Goal: Task Accomplishment & Management: Use online tool/utility

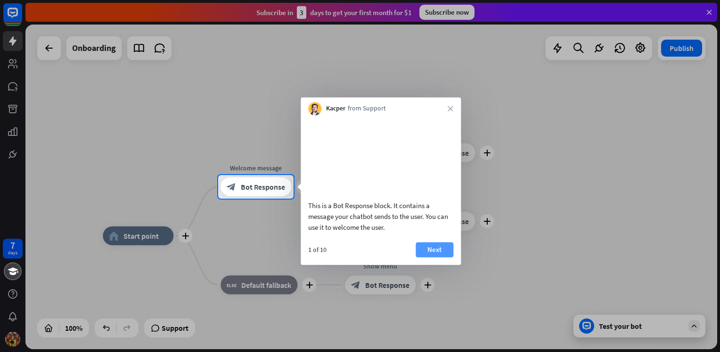
click at [438, 257] on button "Next" at bounding box center [435, 249] width 38 height 15
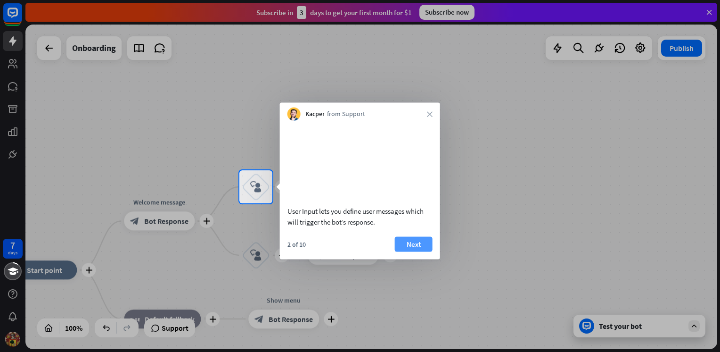
click at [416, 251] on button "Next" at bounding box center [414, 243] width 38 height 15
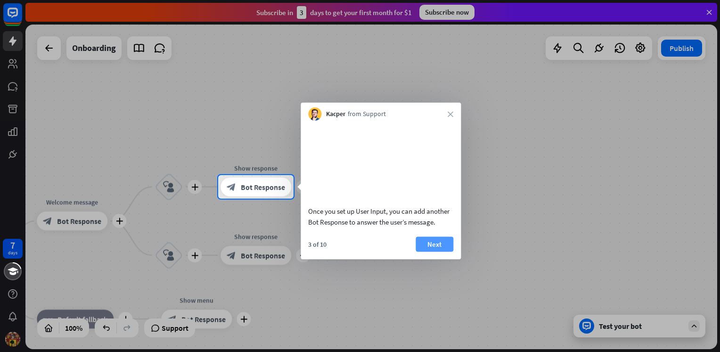
click at [433, 251] on button "Next" at bounding box center [435, 243] width 38 height 15
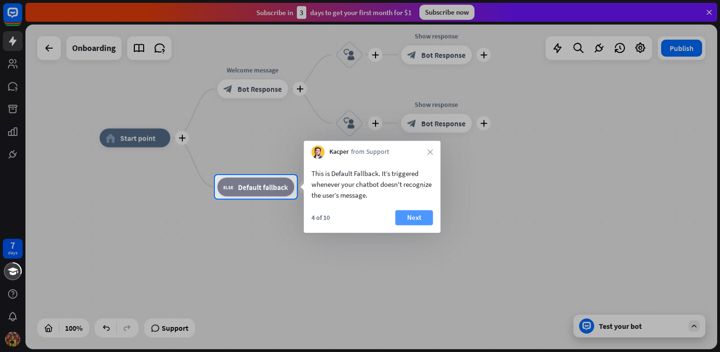
click at [415, 217] on button "Next" at bounding box center [414, 217] width 38 height 15
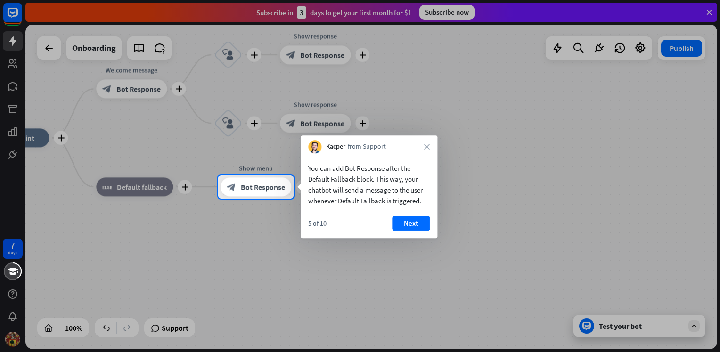
click at [414, 222] on button "Next" at bounding box center [411, 222] width 38 height 15
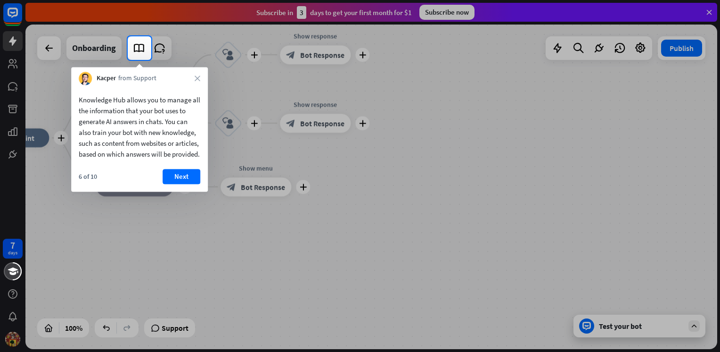
click at [185, 184] on button "Next" at bounding box center [182, 176] width 38 height 15
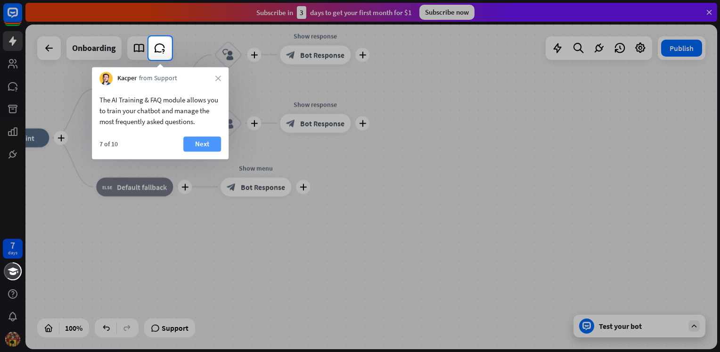
click at [200, 140] on button "Next" at bounding box center [202, 143] width 38 height 15
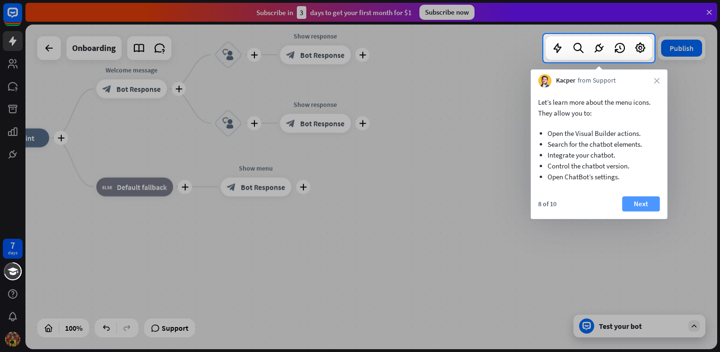
click at [645, 205] on button "Next" at bounding box center [641, 203] width 38 height 15
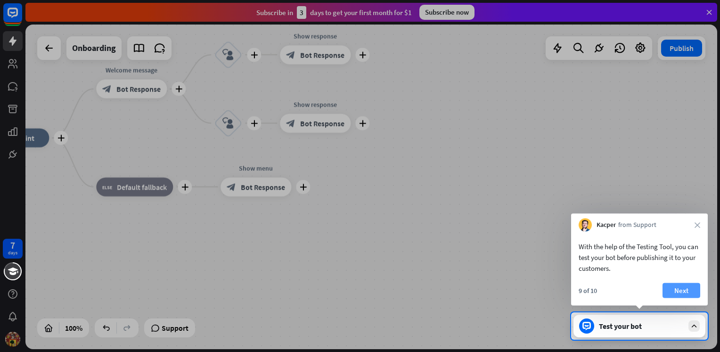
click at [683, 290] on button "Next" at bounding box center [682, 290] width 38 height 15
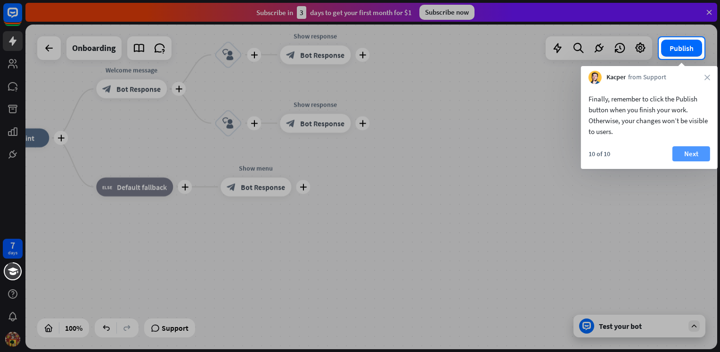
click at [693, 154] on button "Next" at bounding box center [692, 153] width 38 height 15
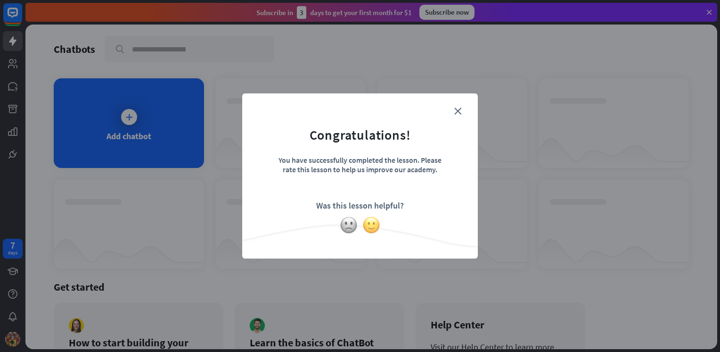
click at [375, 224] on img at bounding box center [371, 225] width 18 height 18
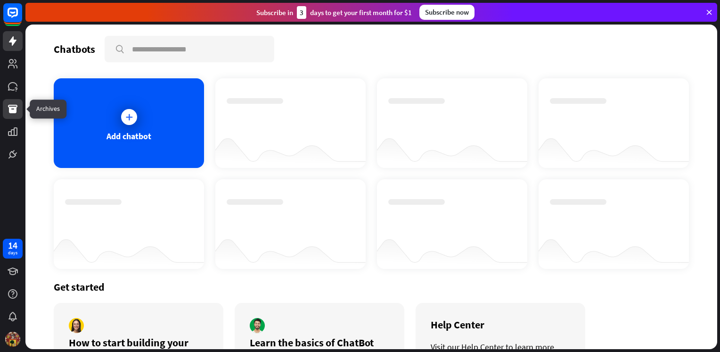
click at [11, 110] on icon at bounding box center [12, 109] width 9 height 8
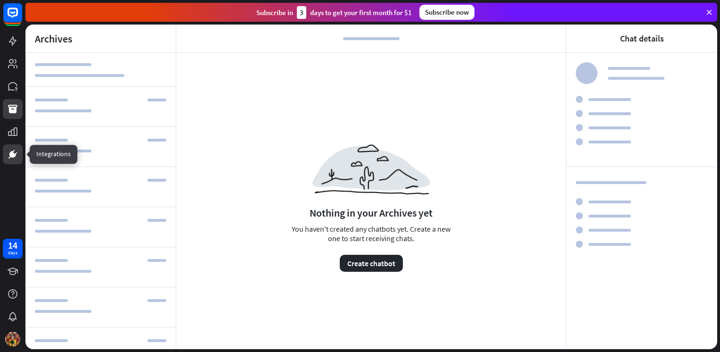
click at [9, 153] on icon at bounding box center [12, 153] width 11 height 11
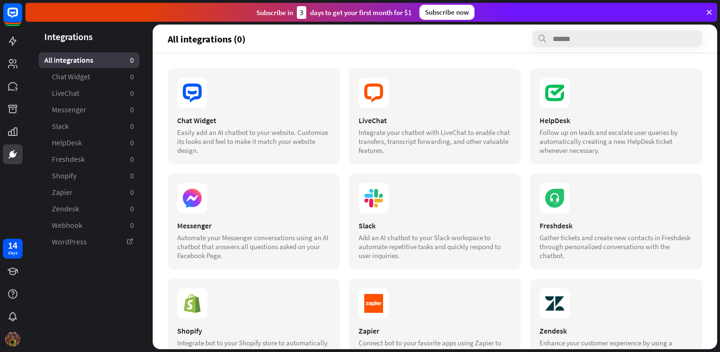
click at [10, 337] on img at bounding box center [12, 338] width 15 height 15
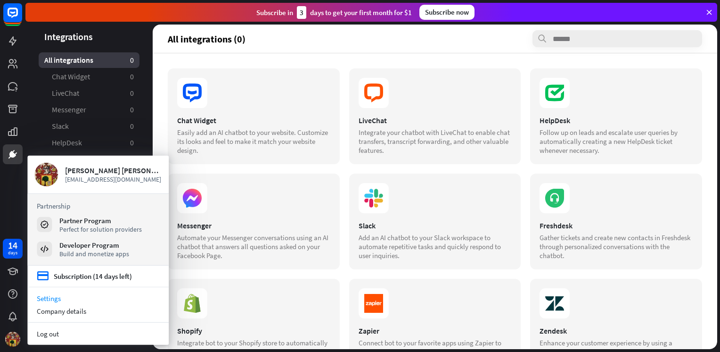
click at [51, 303] on link "Settings" at bounding box center [97, 298] width 141 height 13
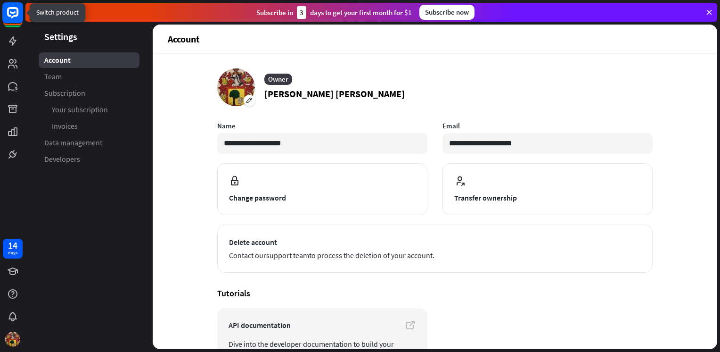
click at [11, 14] on rect at bounding box center [12, 12] width 21 height 21
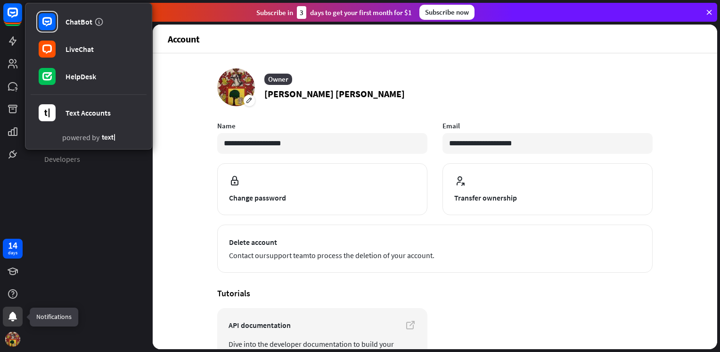
click at [15, 321] on icon at bounding box center [12, 316] width 11 height 11
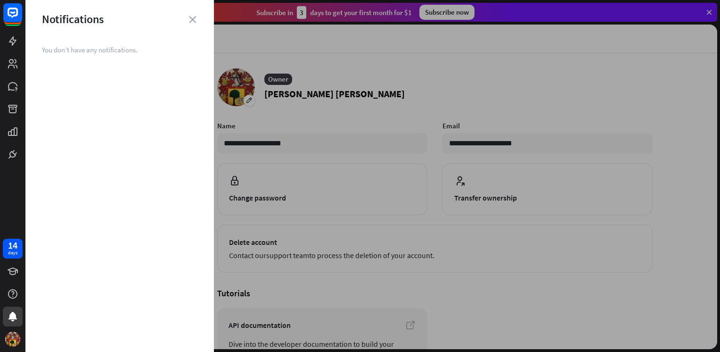
click at [196, 18] on div "Notifications" at bounding box center [119, 19] width 189 height 15
click at [14, 332] on img at bounding box center [12, 338] width 15 height 15
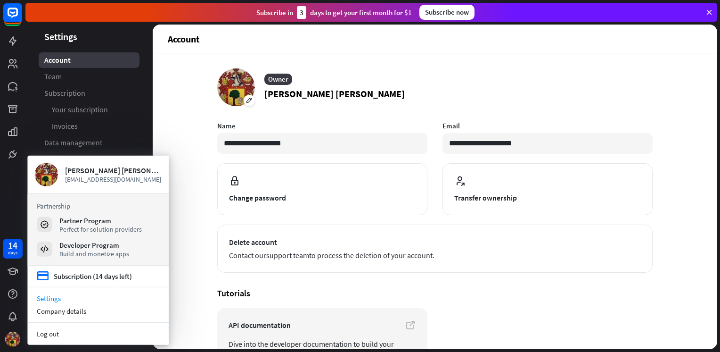
click at [50, 295] on link "Settings" at bounding box center [97, 298] width 141 height 13
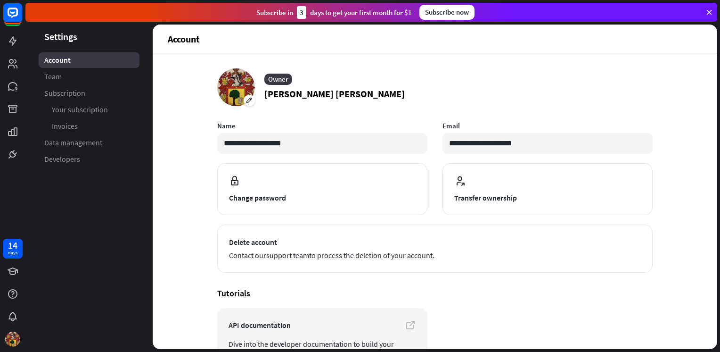
click at [713, 11] on icon at bounding box center [709, 12] width 8 height 8
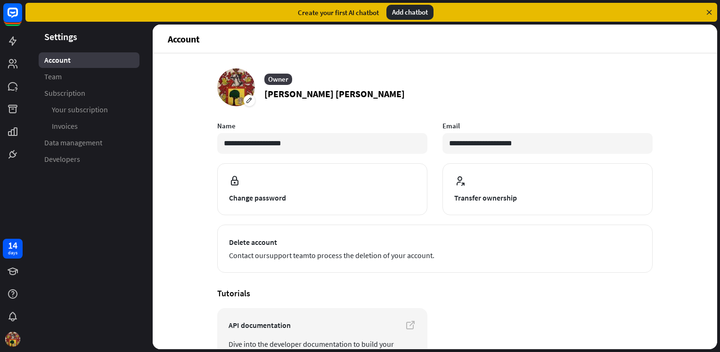
click at [709, 11] on icon at bounding box center [709, 12] width 8 height 8
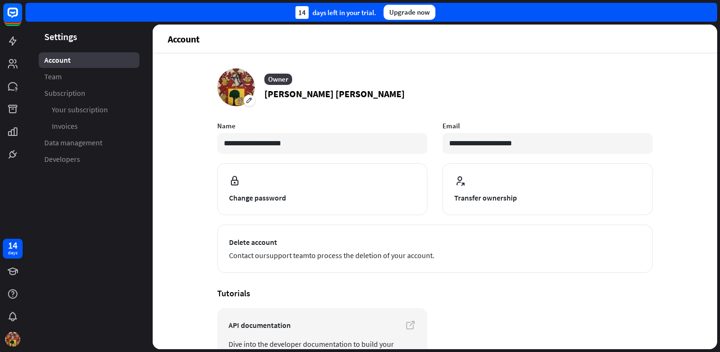
click at [709, 11] on div "14 days left in your trial. Upgrade now" at bounding box center [371, 12] width 692 height 19
click at [232, 88] on div at bounding box center [236, 87] width 38 height 38
click at [235, 140] on div "Remove picture" at bounding box center [258, 138] width 77 height 17
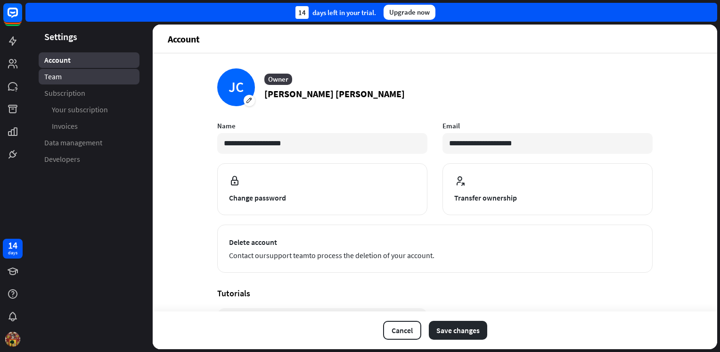
click at [64, 78] on link "Team" at bounding box center [89, 77] width 101 height 16
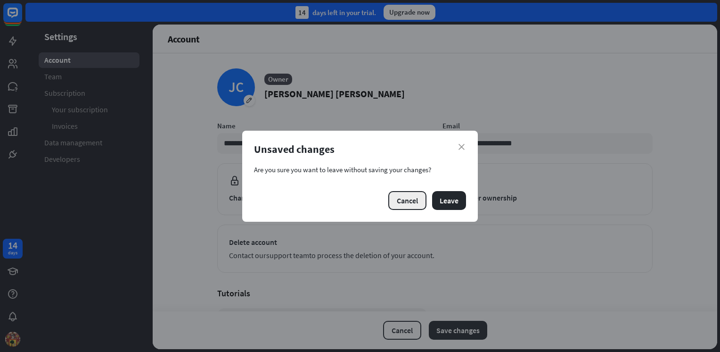
click at [413, 202] on button "Cancel" at bounding box center [407, 200] width 38 height 19
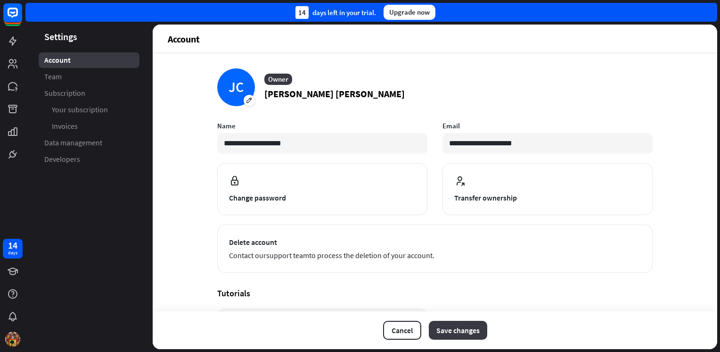
click at [453, 333] on button "Save changes" at bounding box center [458, 330] width 58 height 19
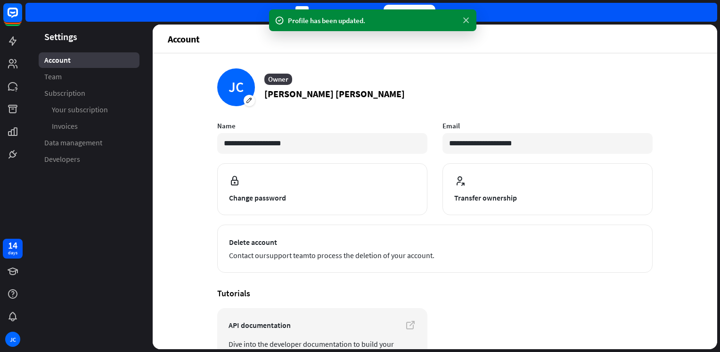
click at [469, 24] on icon at bounding box center [465, 21] width 9 height 10
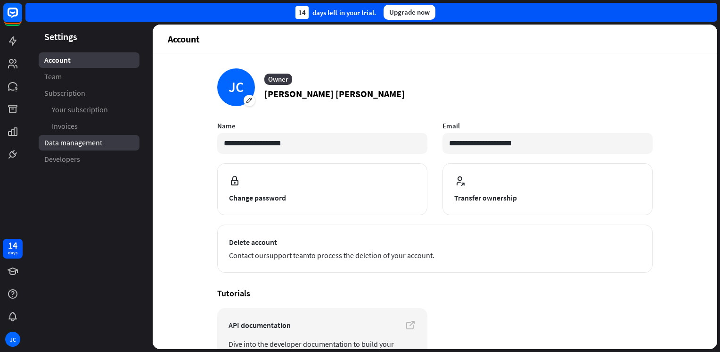
click at [65, 146] on span "Data management" at bounding box center [73, 143] width 58 height 10
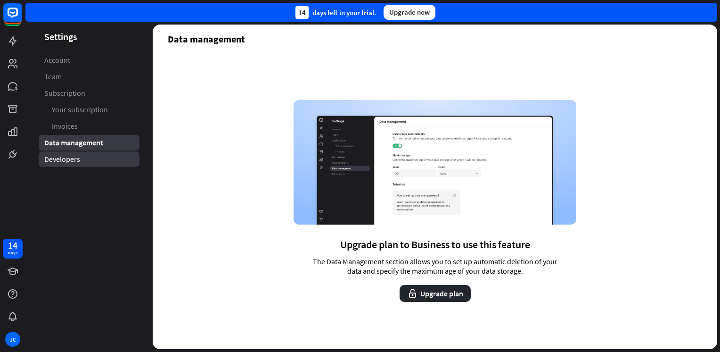
click at [66, 161] on span "Developers" at bounding box center [62, 159] width 36 height 10
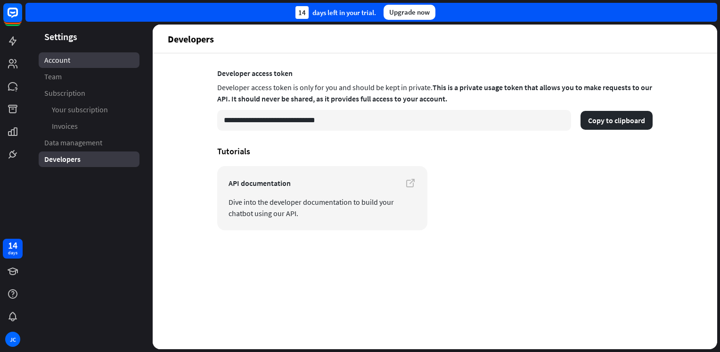
click at [68, 62] on span "Account" at bounding box center [57, 60] width 26 height 10
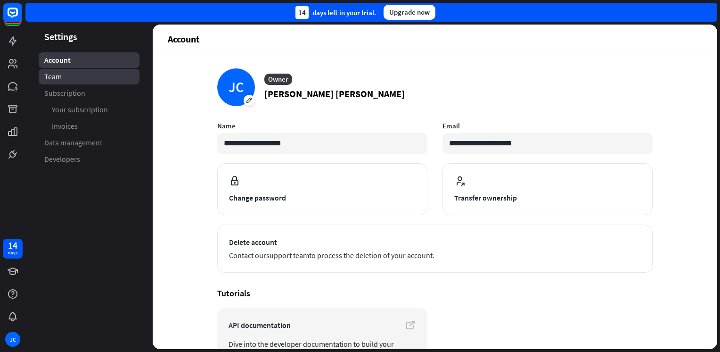
click at [62, 76] on link "Team" at bounding box center [89, 77] width 101 height 16
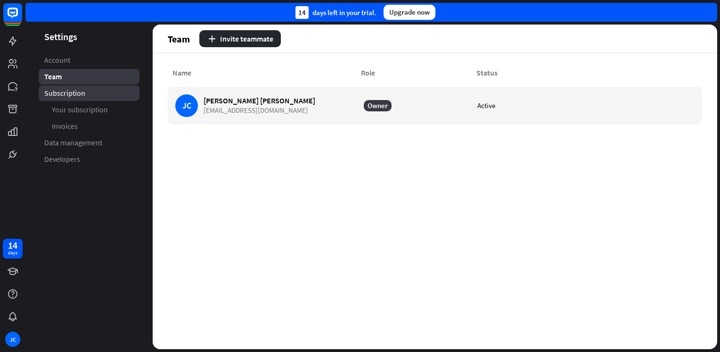
click at [62, 95] on span "Subscription" at bounding box center [64, 93] width 41 height 10
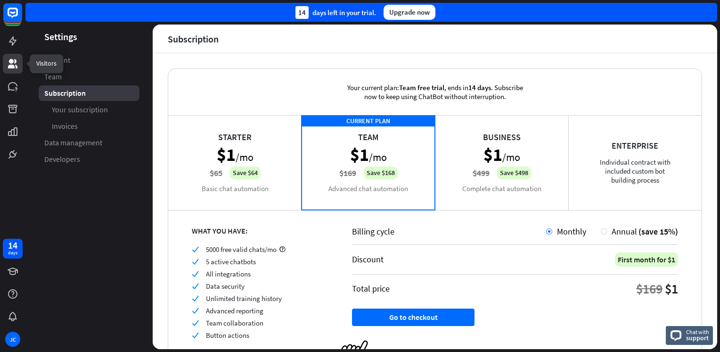
click at [10, 59] on icon at bounding box center [12, 63] width 11 height 11
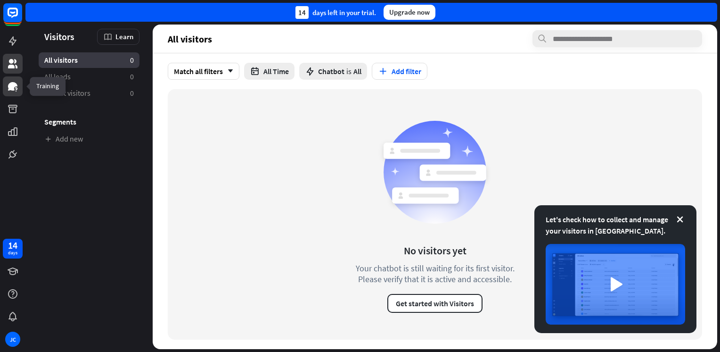
click at [10, 88] on icon at bounding box center [12, 86] width 9 height 8
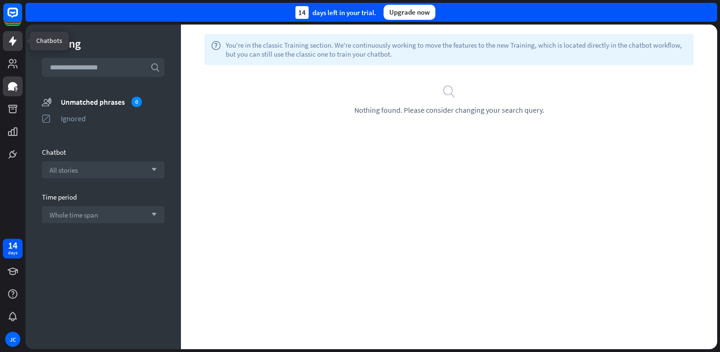
click at [13, 44] on icon at bounding box center [13, 40] width 8 height 9
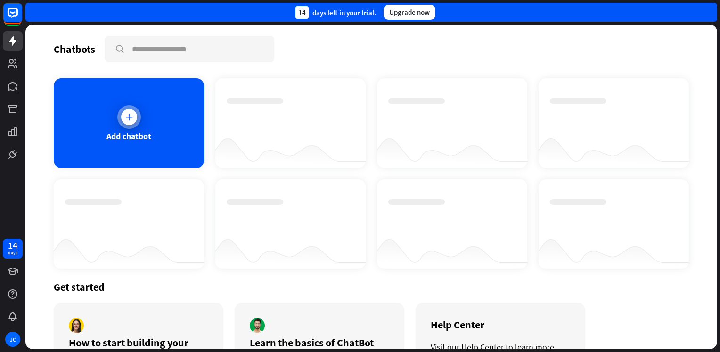
click at [131, 128] on div "Add chatbot" at bounding box center [129, 123] width 150 height 90
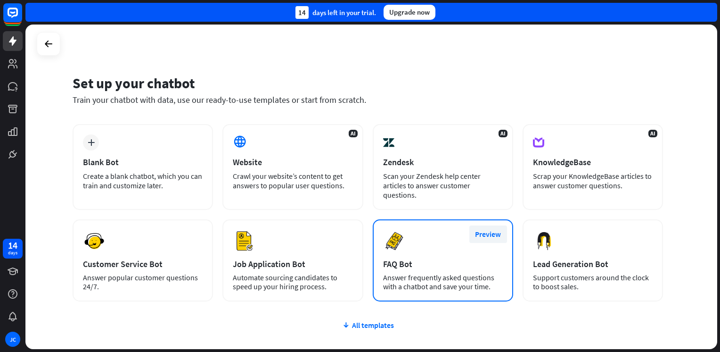
click at [489, 232] on button "Preview" at bounding box center [488, 233] width 38 height 17
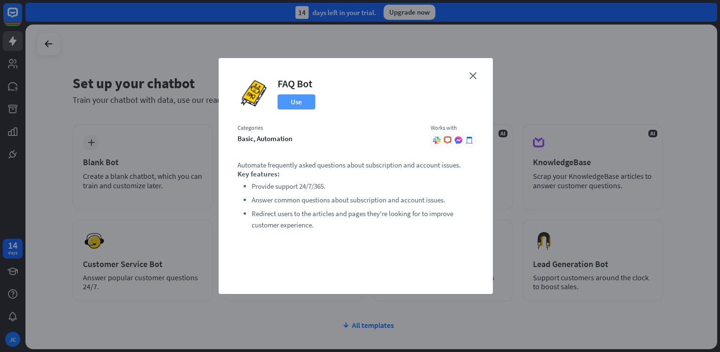
click at [294, 101] on button "Use" at bounding box center [297, 101] width 38 height 15
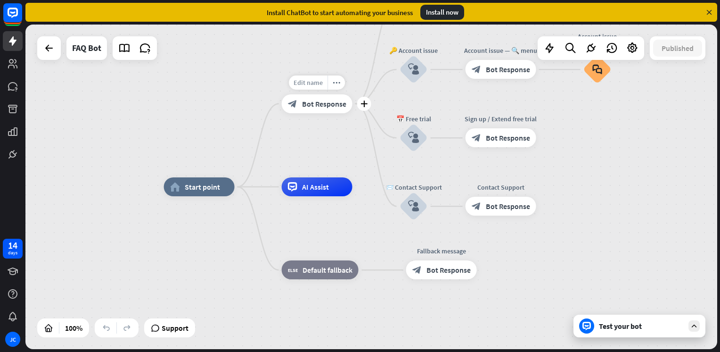
click at [312, 82] on span "Edit name" at bounding box center [308, 82] width 29 height 8
type input "*"
type input "******"
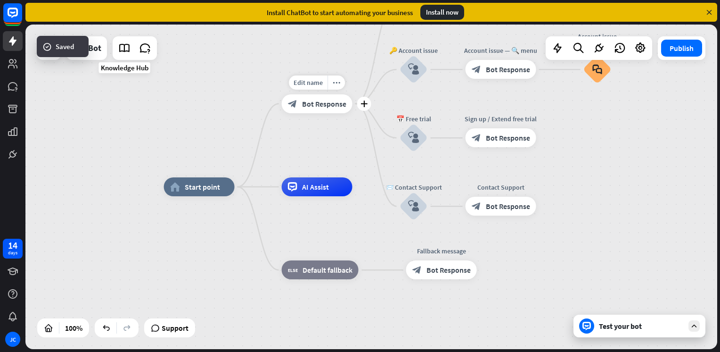
click at [313, 99] on span "Bot Response" at bounding box center [324, 103] width 44 height 9
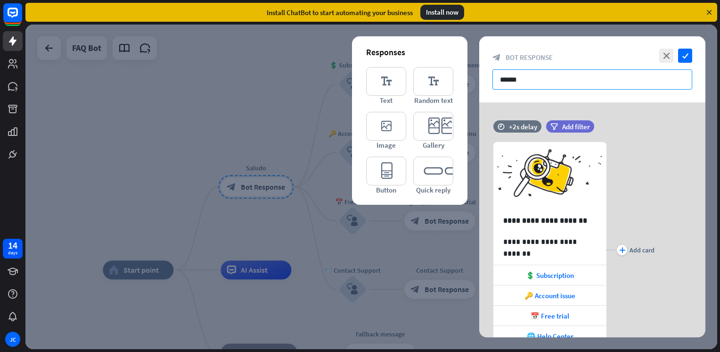
click at [539, 78] on input "******" at bounding box center [593, 79] width 200 height 20
drag, startPoint x: 543, startPoint y: 77, endPoint x: 461, endPoint y: 78, distance: 81.6
click at [468, 76] on div "**********" at bounding box center [371, 187] width 692 height 324
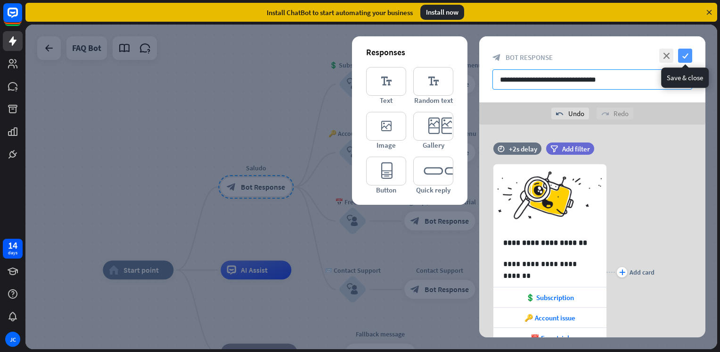
type input "**********"
click at [690, 58] on icon "check" at bounding box center [685, 56] width 14 height 14
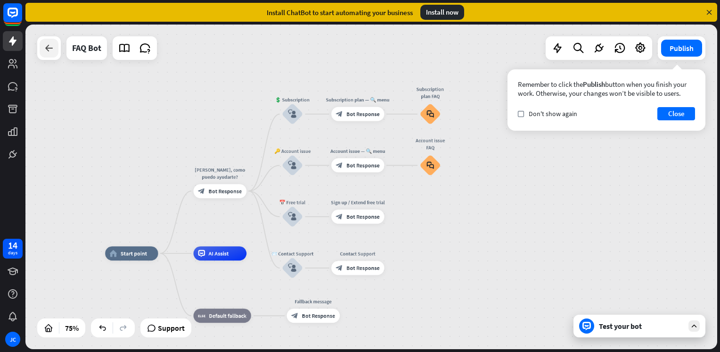
click at [49, 48] on icon at bounding box center [48, 47] width 11 height 11
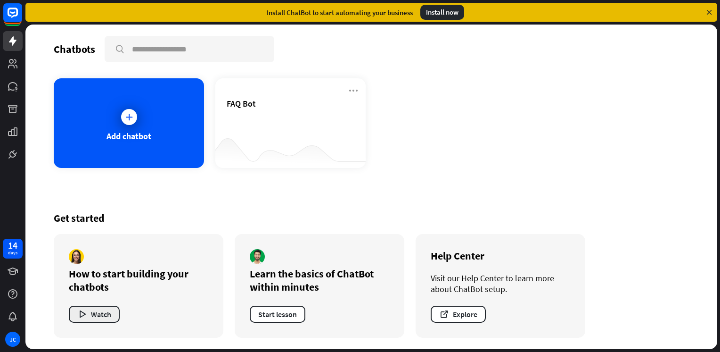
click at [98, 316] on button "Watch" at bounding box center [94, 313] width 51 height 17
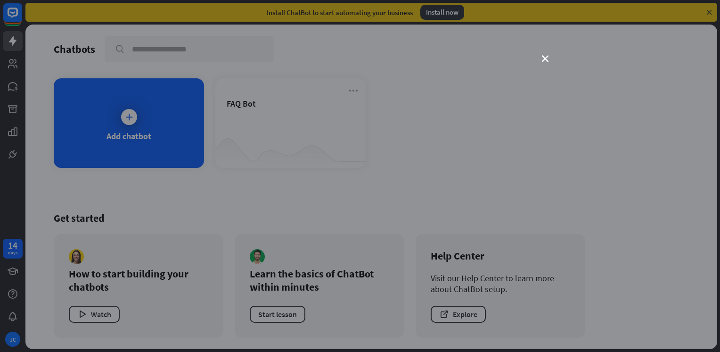
click at [550, 58] on div "close" at bounding box center [360, 176] width 720 height 352
